Goal: Task Accomplishment & Management: Use online tool/utility

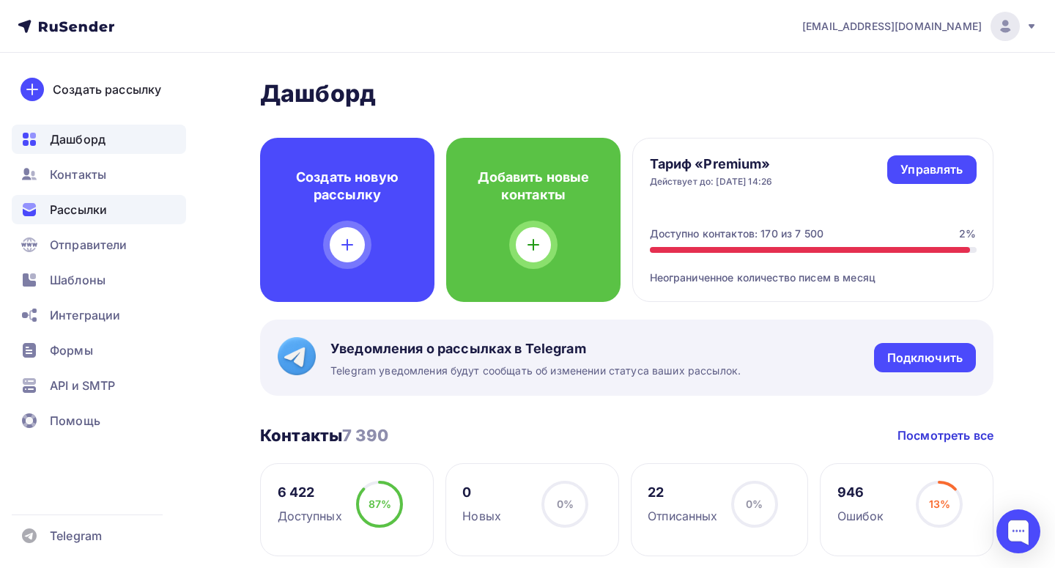
click at [103, 216] on span "Рассылки" at bounding box center [78, 210] width 57 height 18
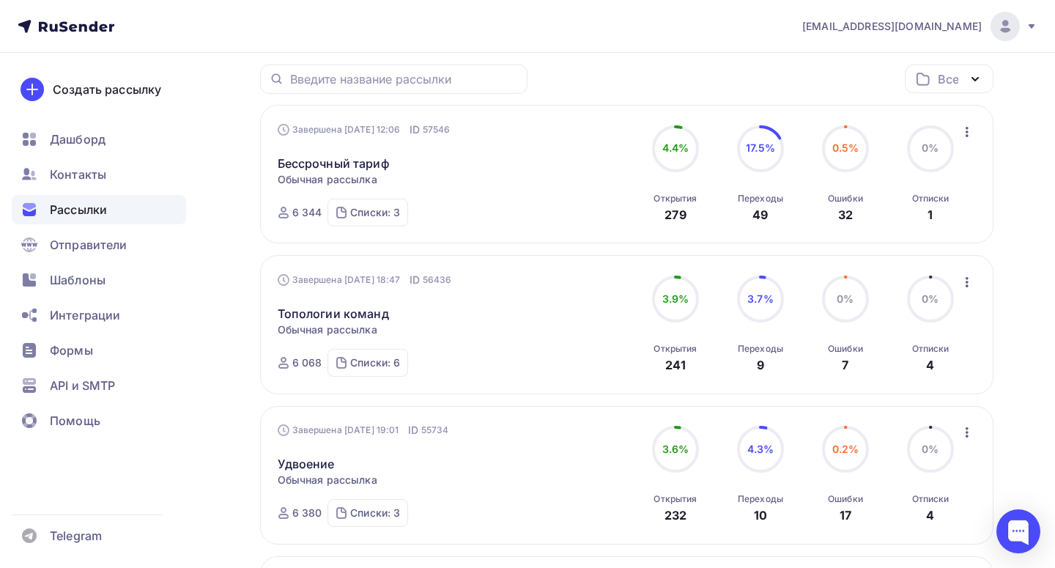
scroll to position [190, 0]
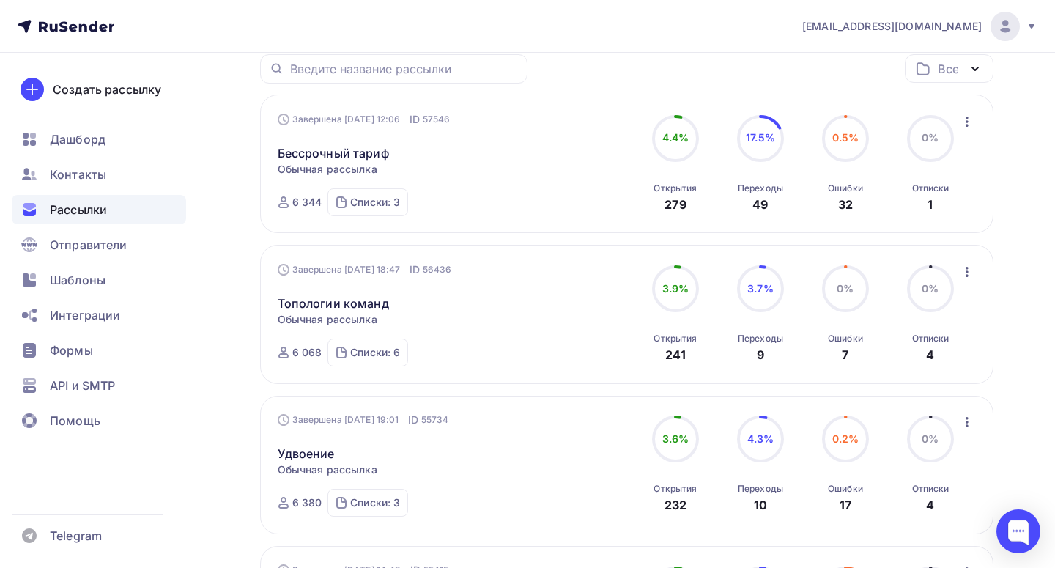
click at [972, 276] on icon "button" at bounding box center [967, 272] width 18 height 18
click at [872, 372] on div "Копировать в новую" at bounding box center [900, 369] width 150 height 18
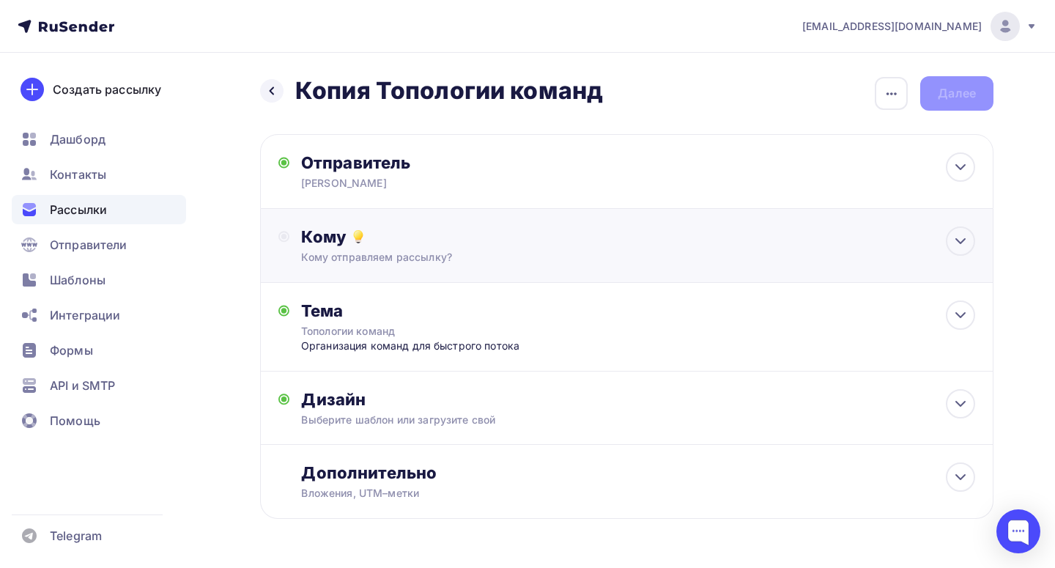
click at [517, 241] on div "Кому" at bounding box center [638, 236] width 674 height 21
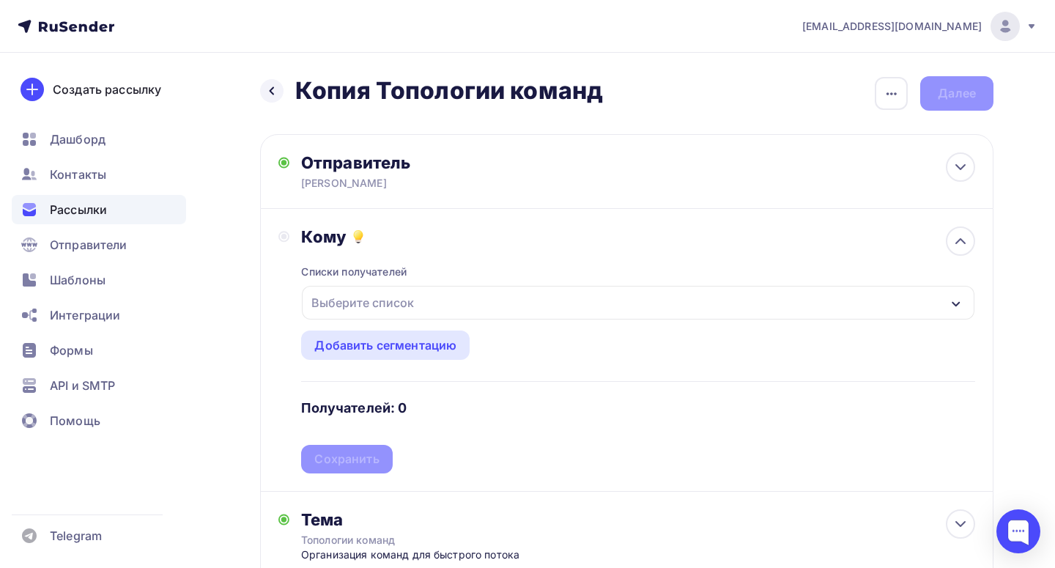
click at [458, 300] on div "Выберите список" at bounding box center [638, 303] width 673 height 34
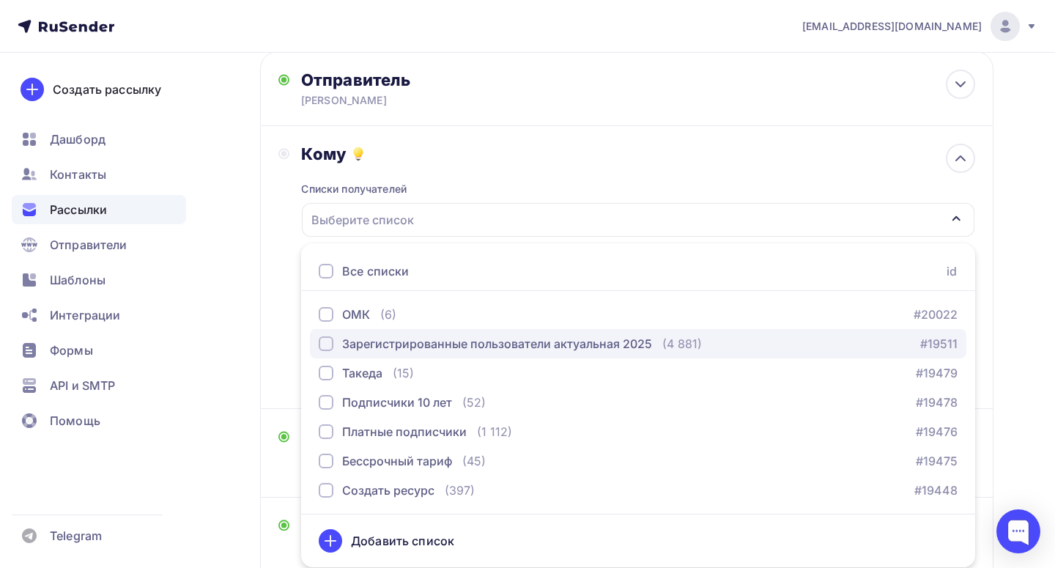
click at [457, 342] on div "Зарегистрированные пользователи актуальная 2025" at bounding box center [497, 344] width 310 height 18
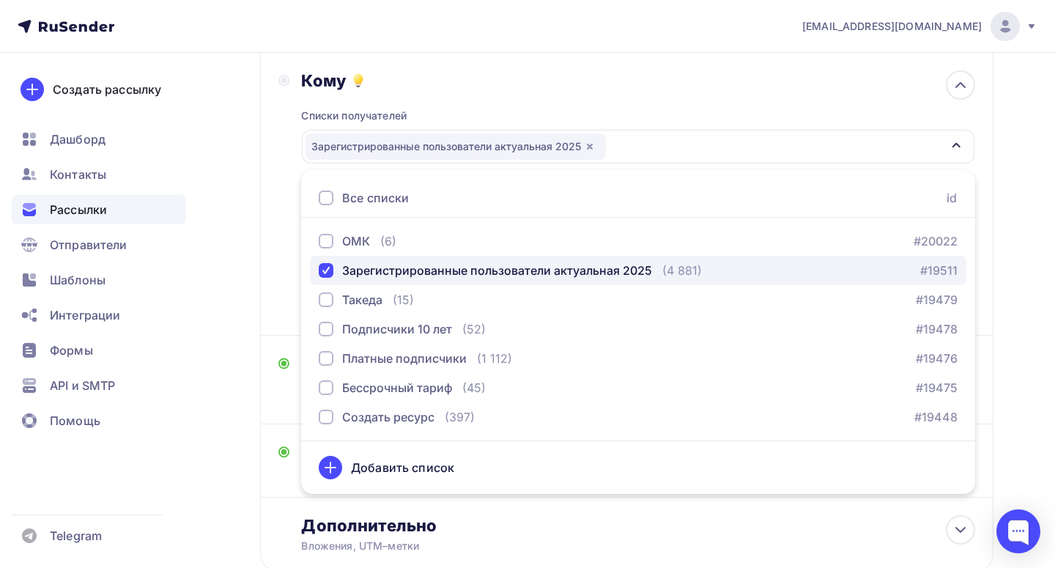
scroll to position [174, 0]
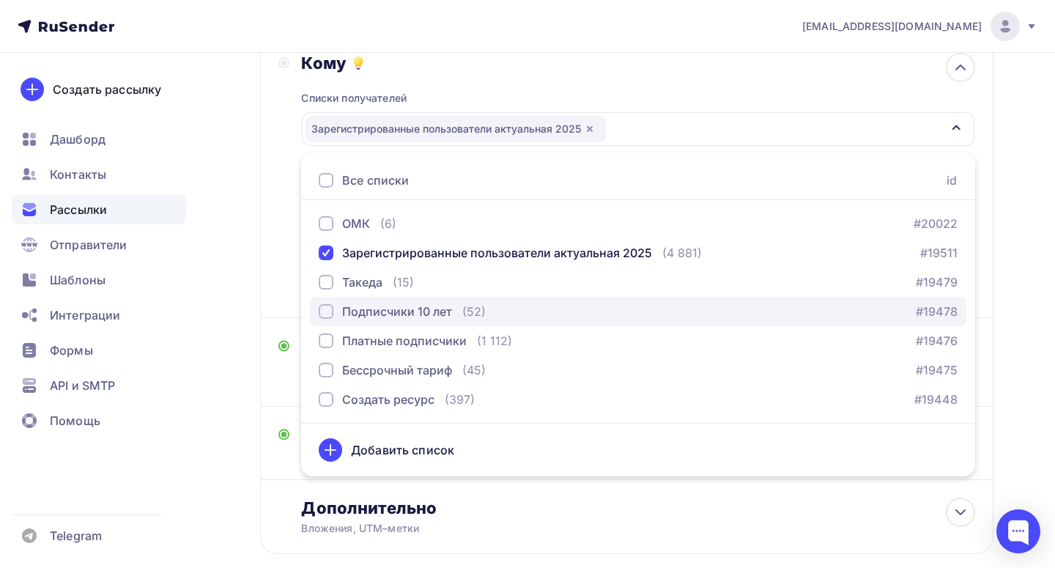
click at [451, 315] on div "Подписчики 10 лет" at bounding box center [397, 312] width 110 height 18
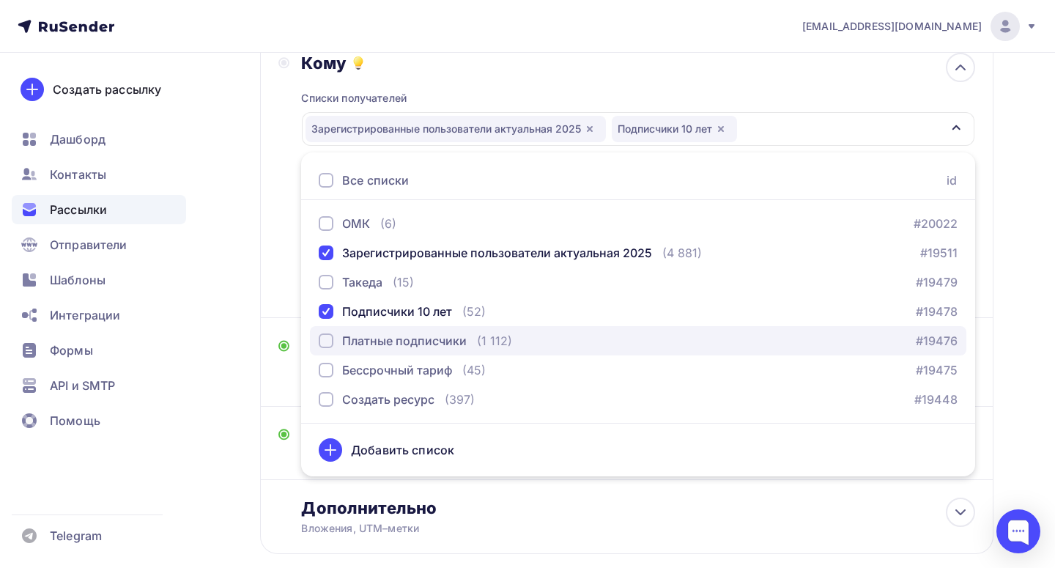
click at [451, 341] on div "Платные подписчики" at bounding box center [404, 341] width 125 height 18
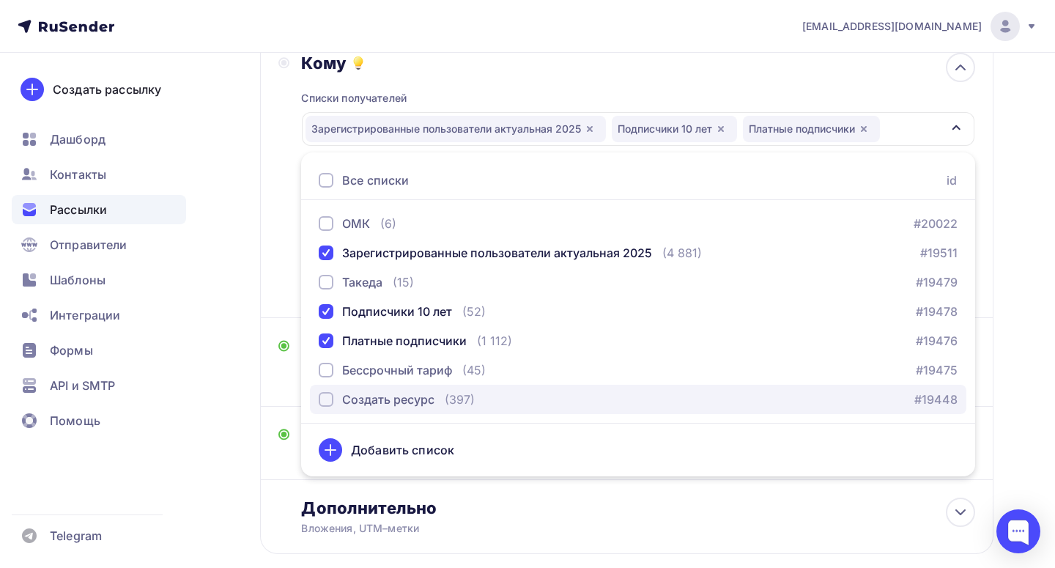
click at [447, 402] on div "(397)" at bounding box center [460, 400] width 30 height 18
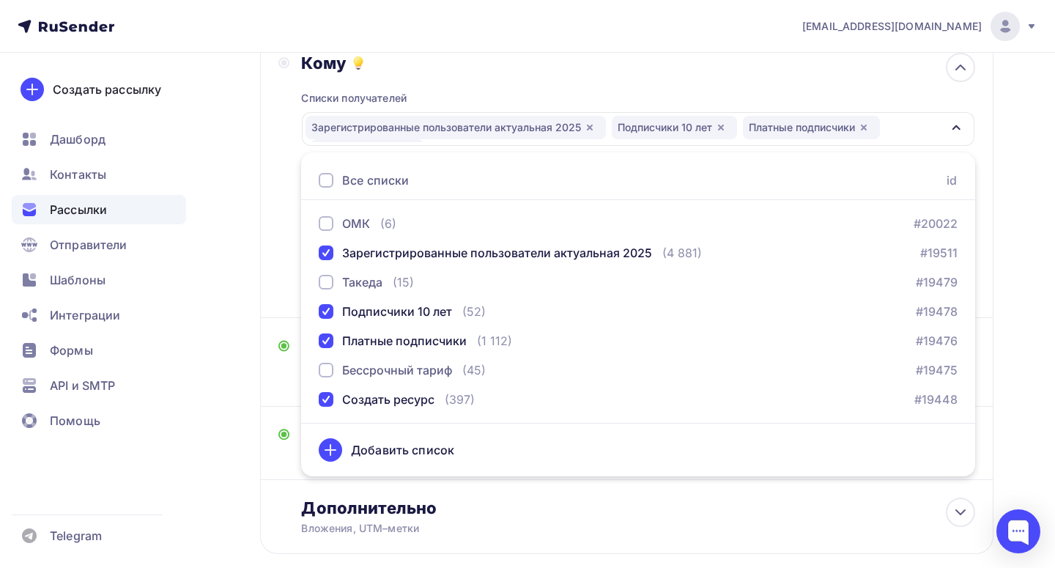
click at [281, 267] on div "Кому Списки получателей Зарегистрированные пользователи актуальная 2025 Подписч…" at bounding box center [626, 176] width 697 height 247
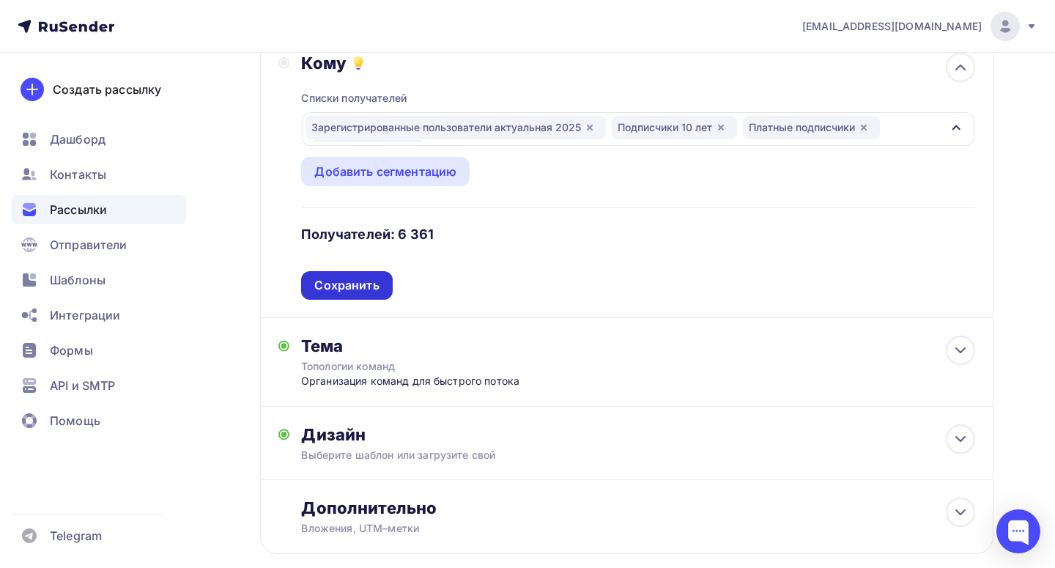
click at [331, 288] on div "Сохранить" at bounding box center [346, 285] width 64 height 17
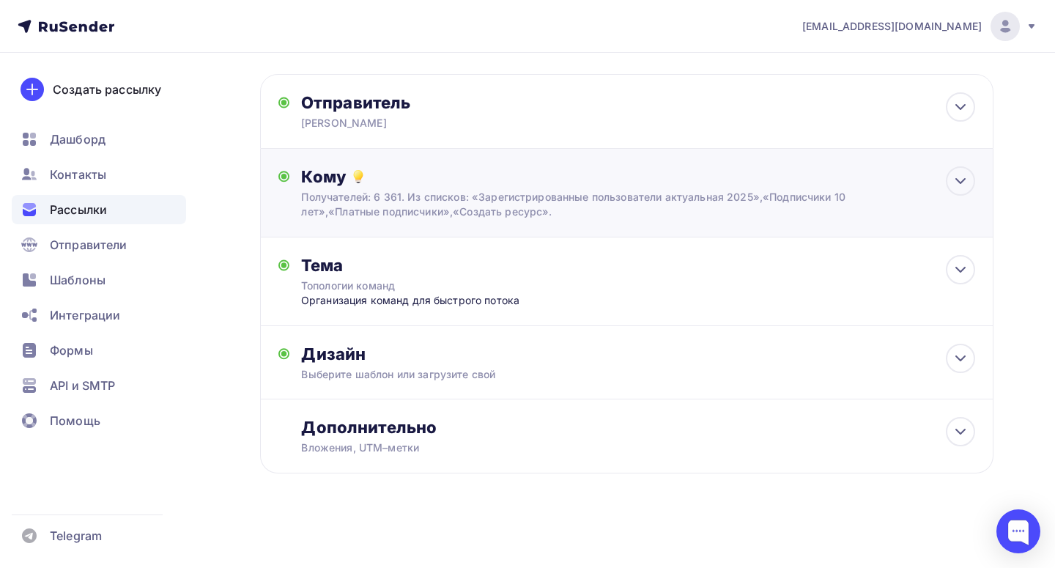
scroll to position [62, 0]
click at [433, 288] on div "Топологии команд" at bounding box center [431, 285] width 261 height 15
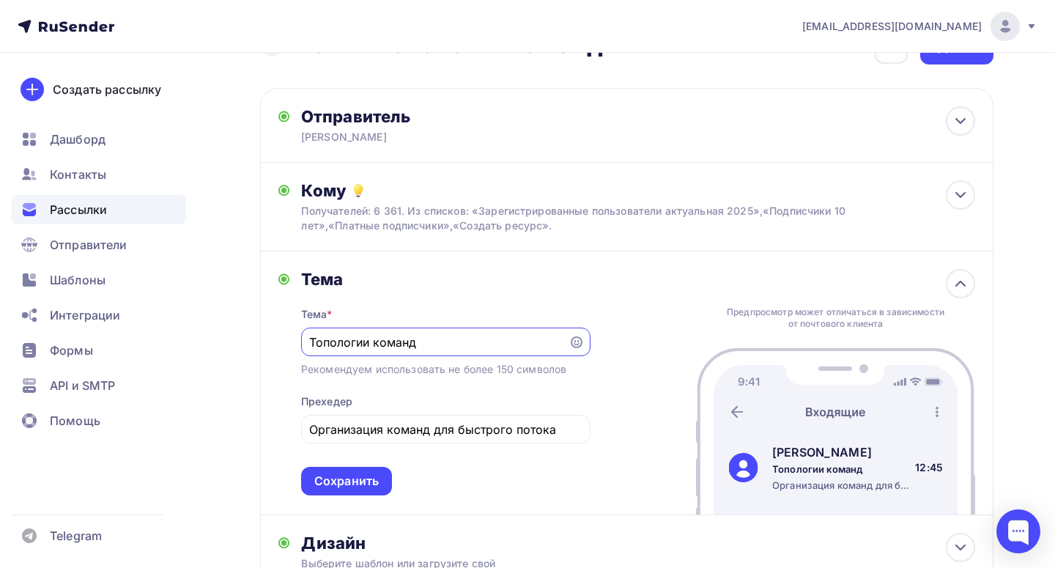
scroll to position [0, 0]
click at [413, 336] on input "Топологии команд" at bounding box center [434, 342] width 251 height 18
paste input "омплексное ПТСР"
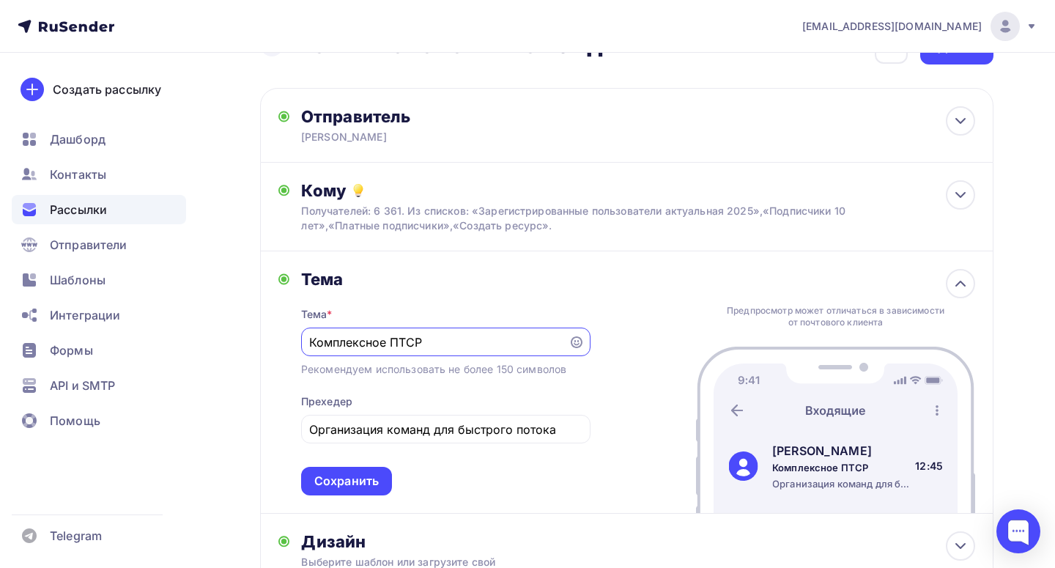
type input "Комплексное ПТСР"
click at [390, 431] on input "Организация команд для быстрого потока" at bounding box center [445, 430] width 273 height 18
paste input "уководство по преодолению последствий детской травмы"
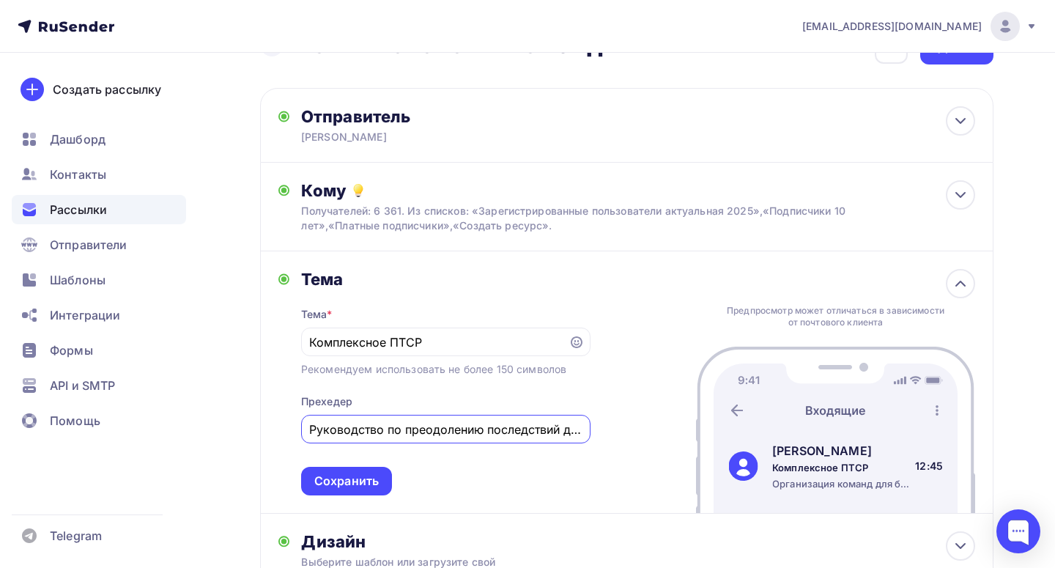
scroll to position [0, 75]
type input "Руководство по преодолению последствий детской травмы"
click at [365, 481] on div "Сохранить" at bounding box center [346, 481] width 64 height 17
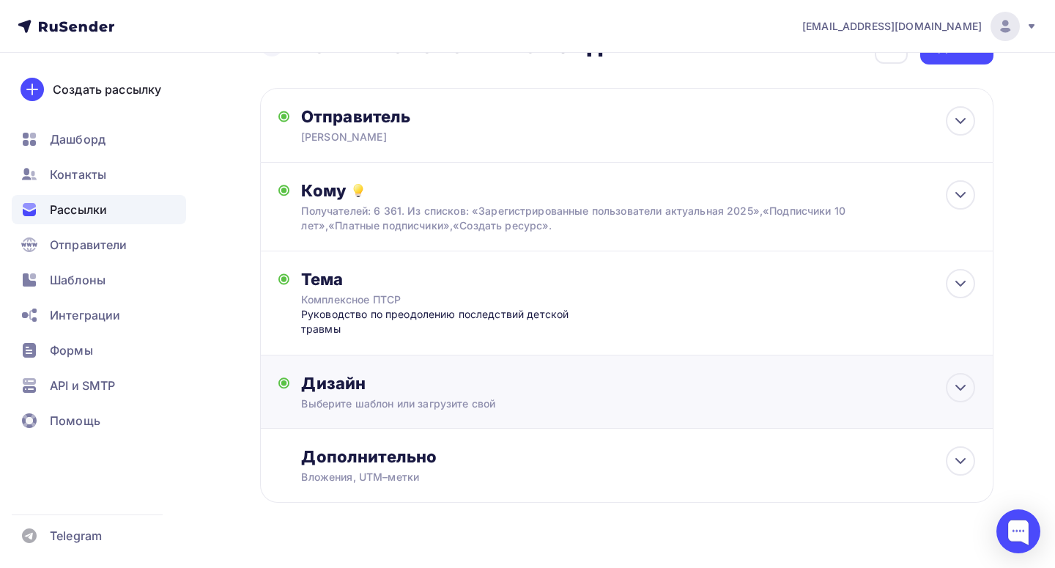
click at [440, 397] on div "Выберите шаблон или загрузите свой" at bounding box center [604, 403] width 607 height 15
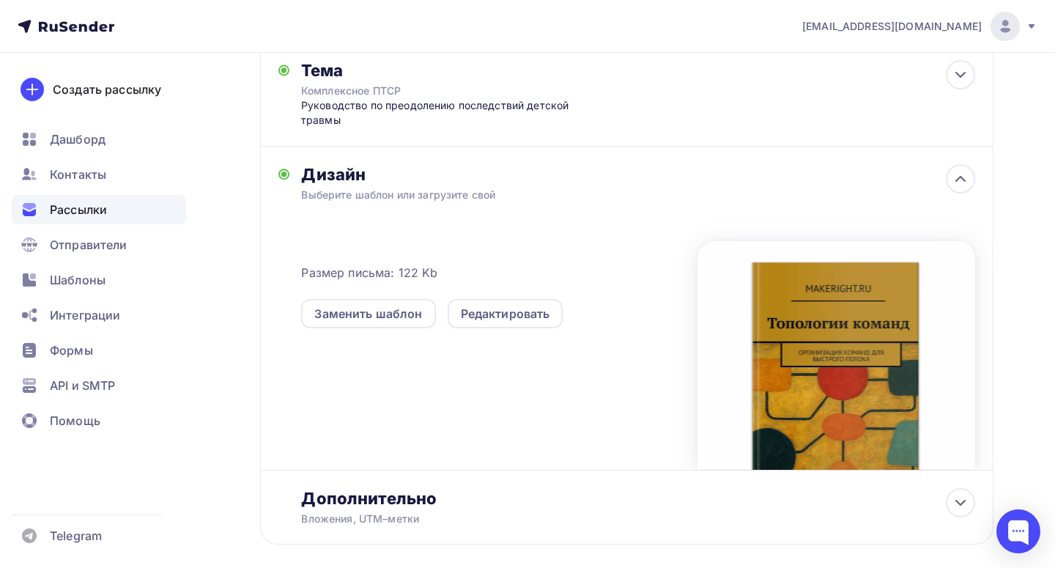
scroll to position [305, 0]
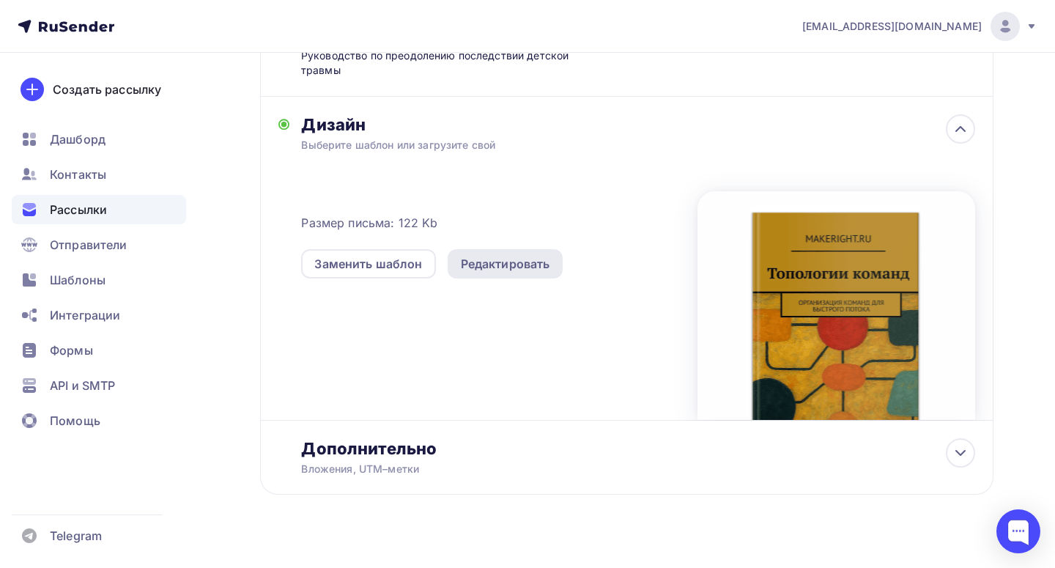
click at [492, 267] on div "Редактировать" at bounding box center [505, 264] width 89 height 18
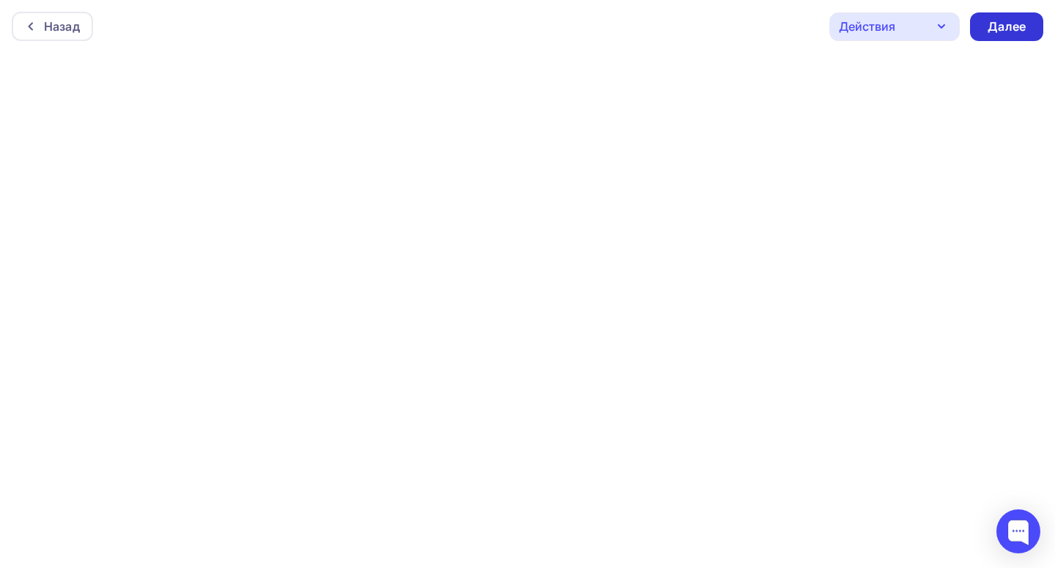
click at [1005, 21] on div "Далее" at bounding box center [1007, 26] width 38 height 17
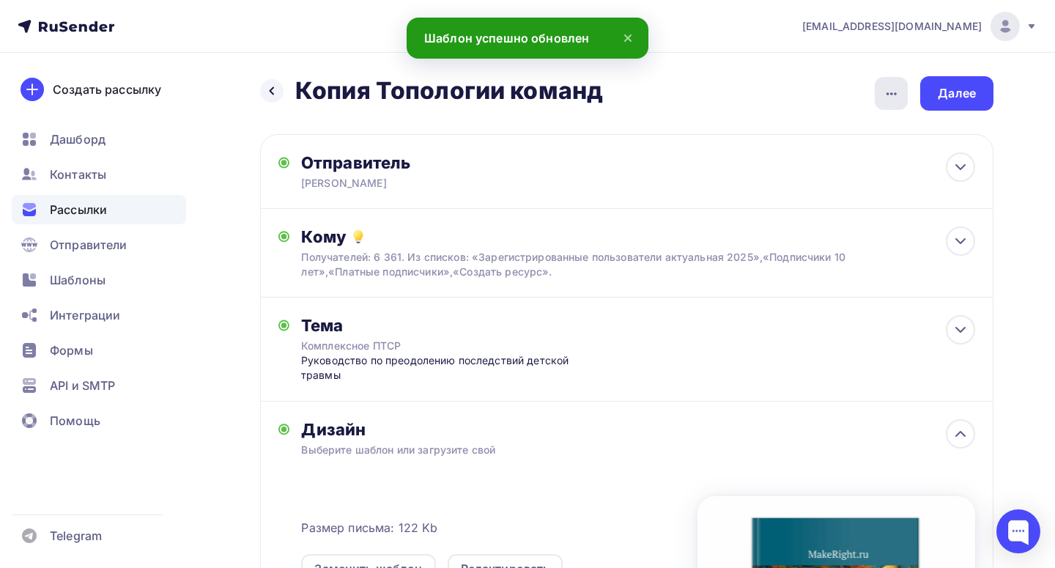
click at [884, 93] on icon "button" at bounding box center [892, 94] width 18 height 18
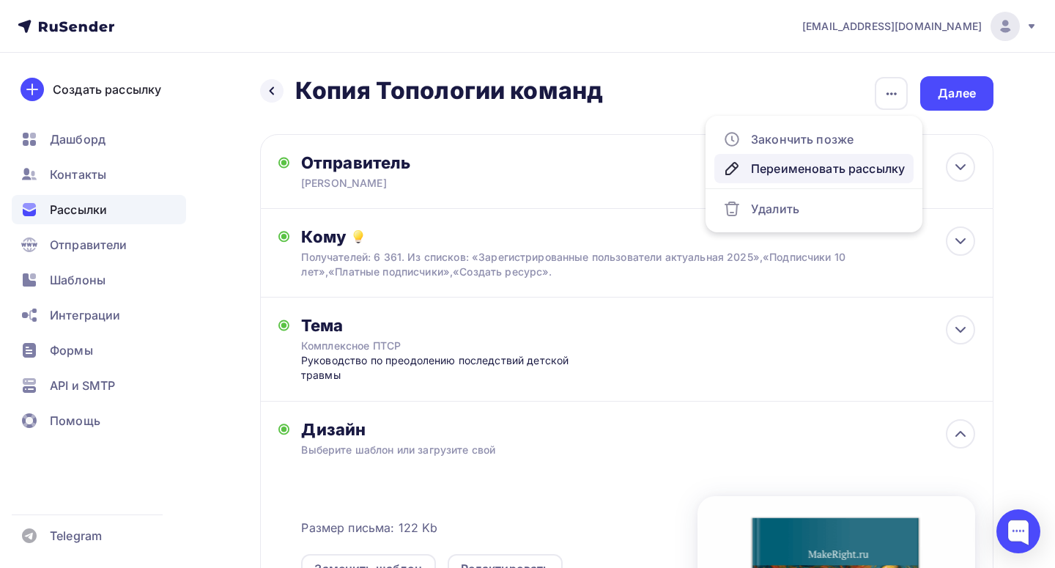
click at [788, 165] on div "Переименовать рассылку" at bounding box center [814, 169] width 182 height 18
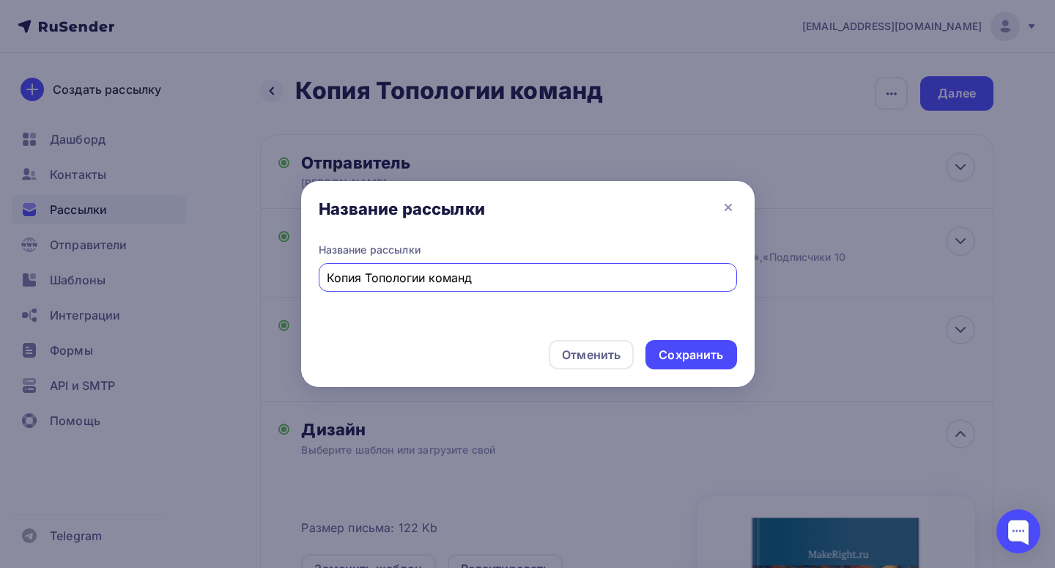
drag, startPoint x: 509, startPoint y: 282, endPoint x: 274, endPoint y: 282, distance: 234.5
click at [274, 280] on div "Название рассылки Название рассылки Копия Топологии команд Отменить Сохранить" at bounding box center [527, 284] width 1055 height 568
type input "КПТСР"
click at [704, 358] on div "Сохранить" at bounding box center [691, 355] width 64 height 17
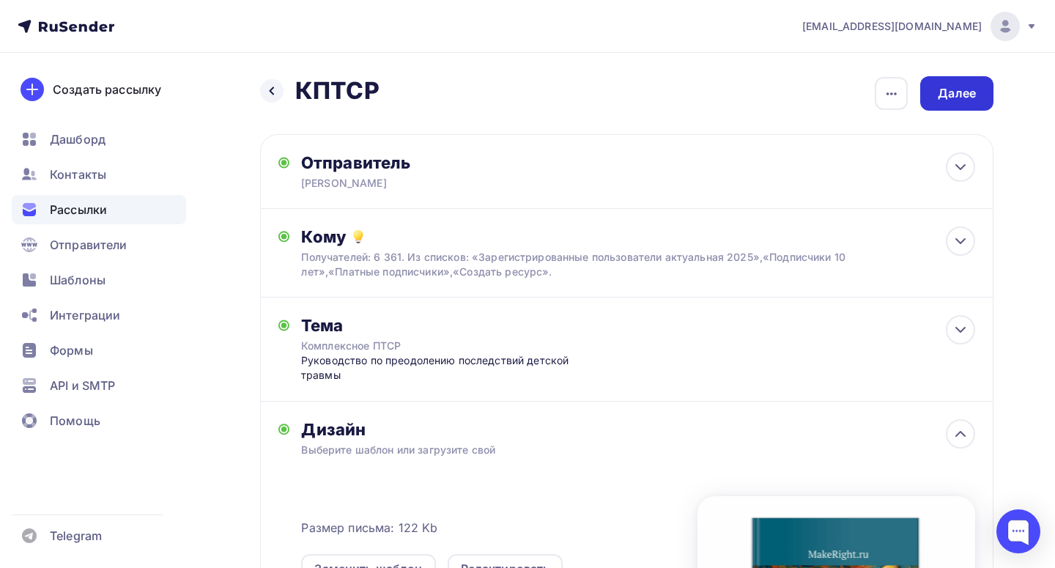
click at [971, 90] on div "Далее" at bounding box center [957, 93] width 38 height 17
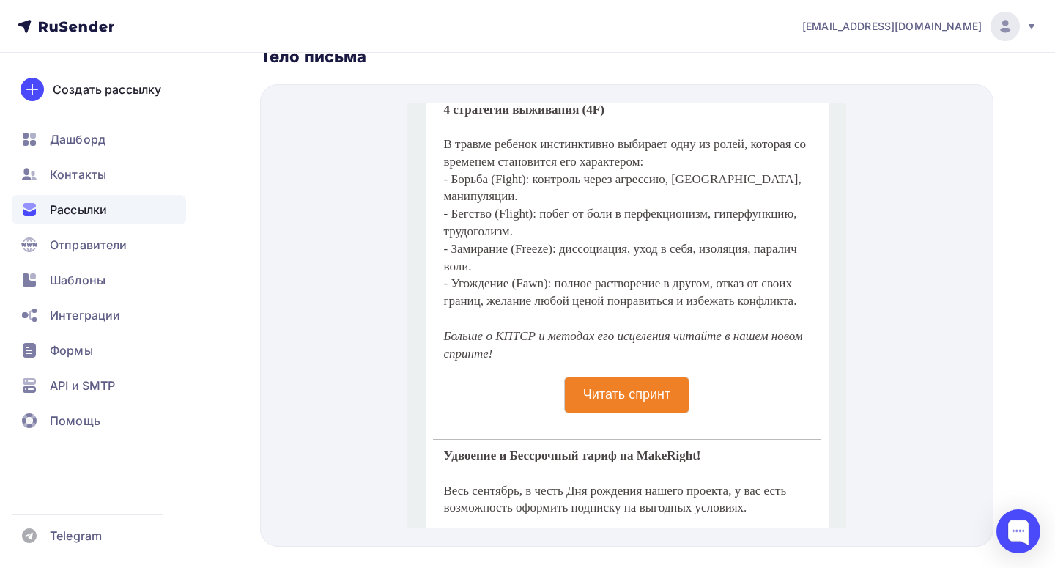
scroll to position [977, 0]
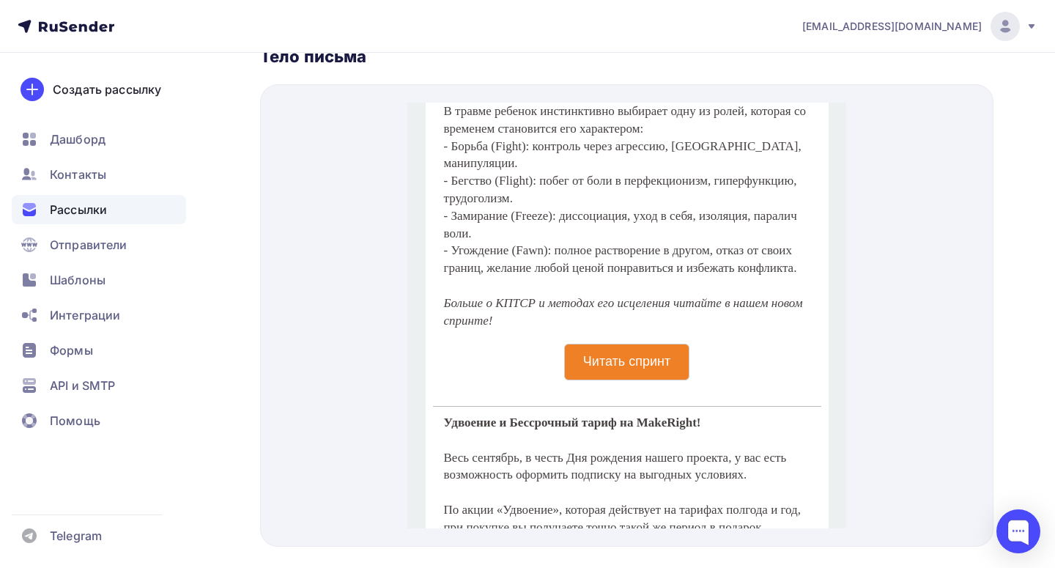
click at [629, 352] on p "Читать спринт" at bounding box center [626, 344] width 87 height 16
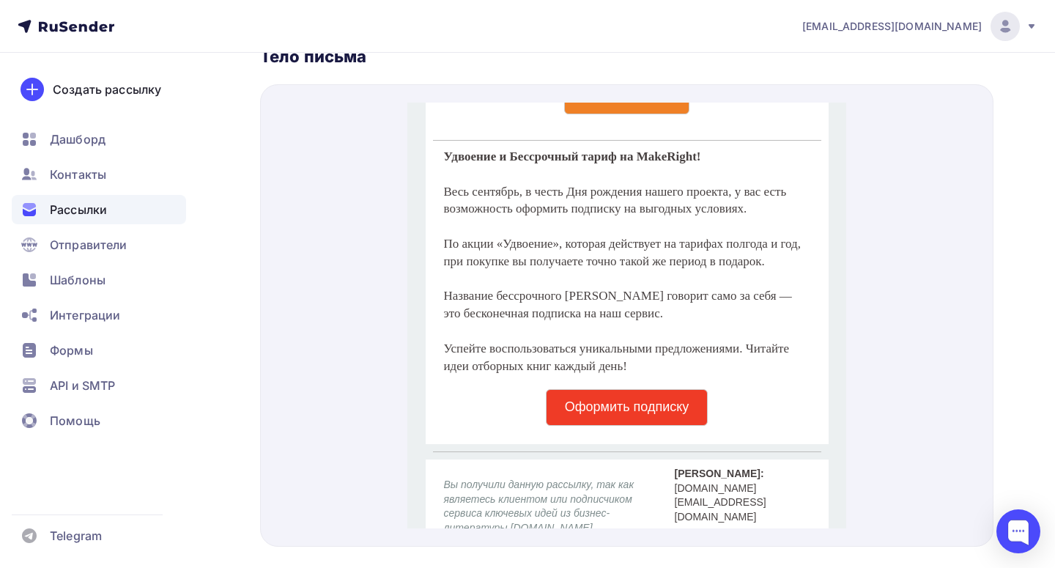
scroll to position [1255, 0]
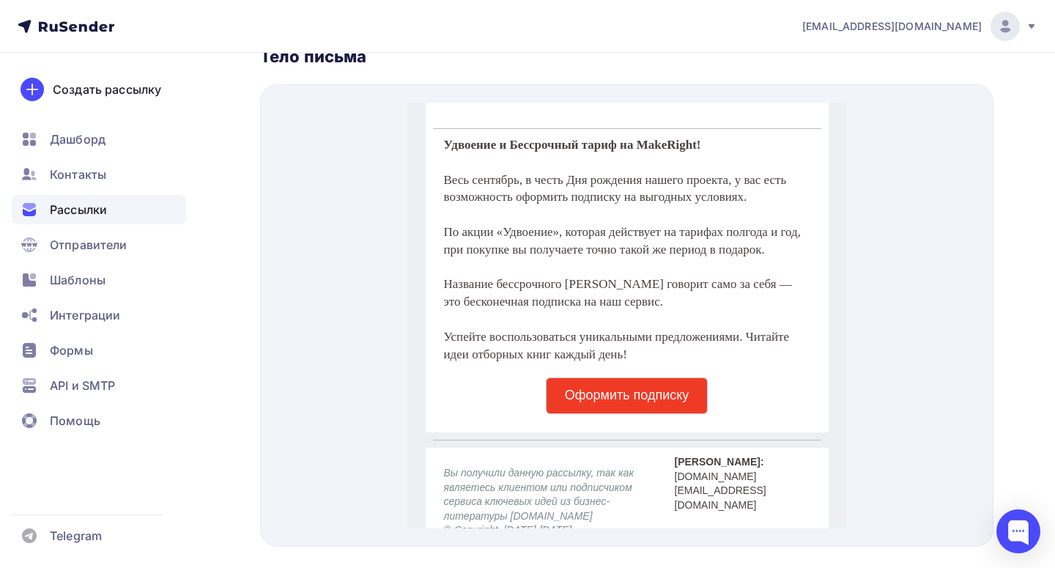
click at [608, 396] on span "Оформить подписку" at bounding box center [626, 378] width 161 height 35
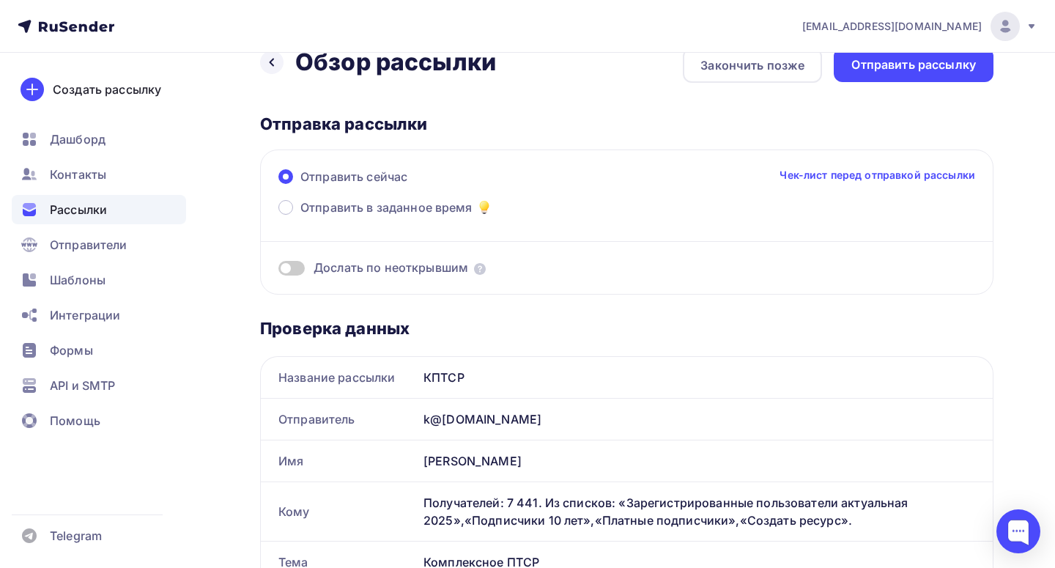
scroll to position [0, 0]
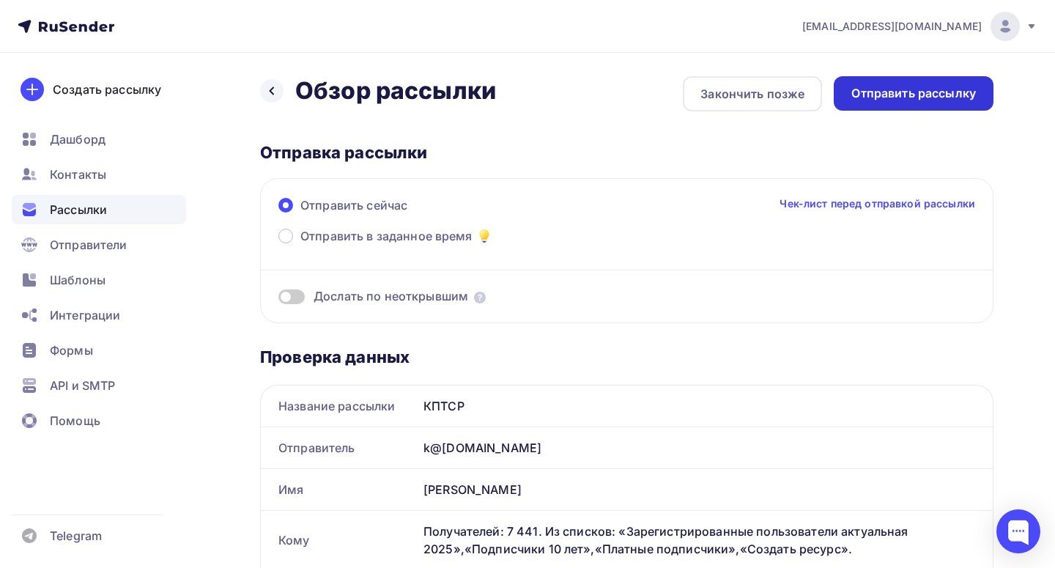
click at [900, 99] on div "Отправить рассылку" at bounding box center [914, 93] width 125 height 17
